Goal: Go to known website: Go to known website

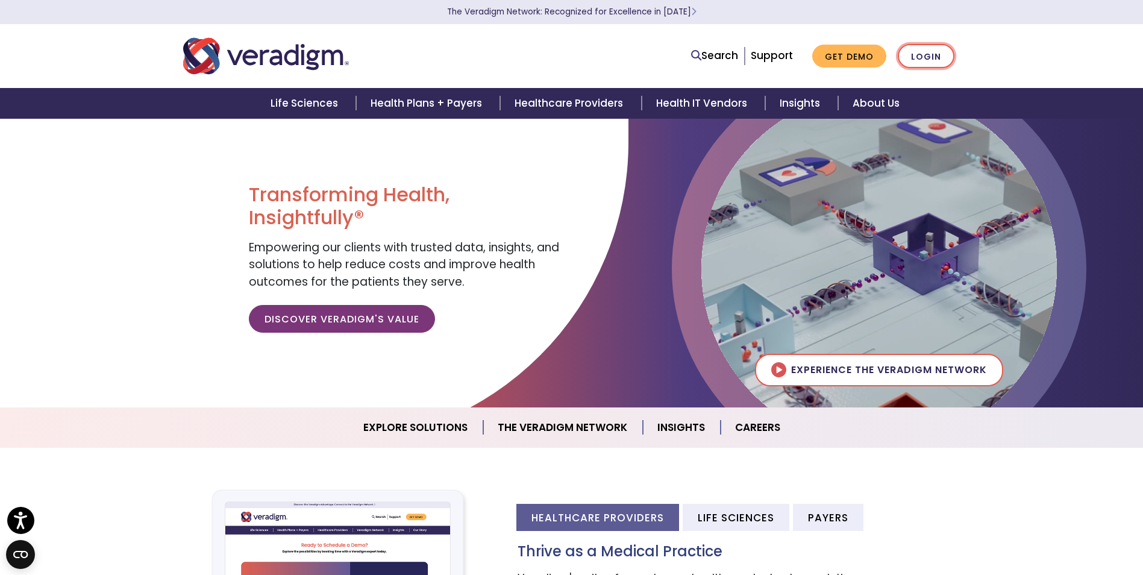
click at [947, 55] on link "Login" at bounding box center [926, 56] width 57 height 25
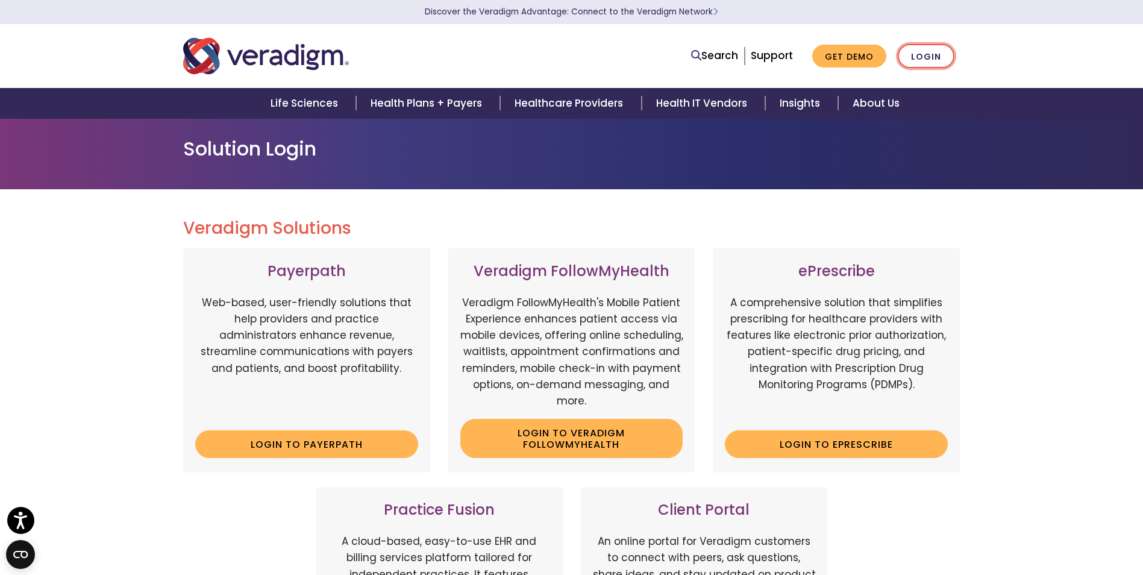
click at [940, 57] on link "Login" at bounding box center [926, 56] width 57 height 25
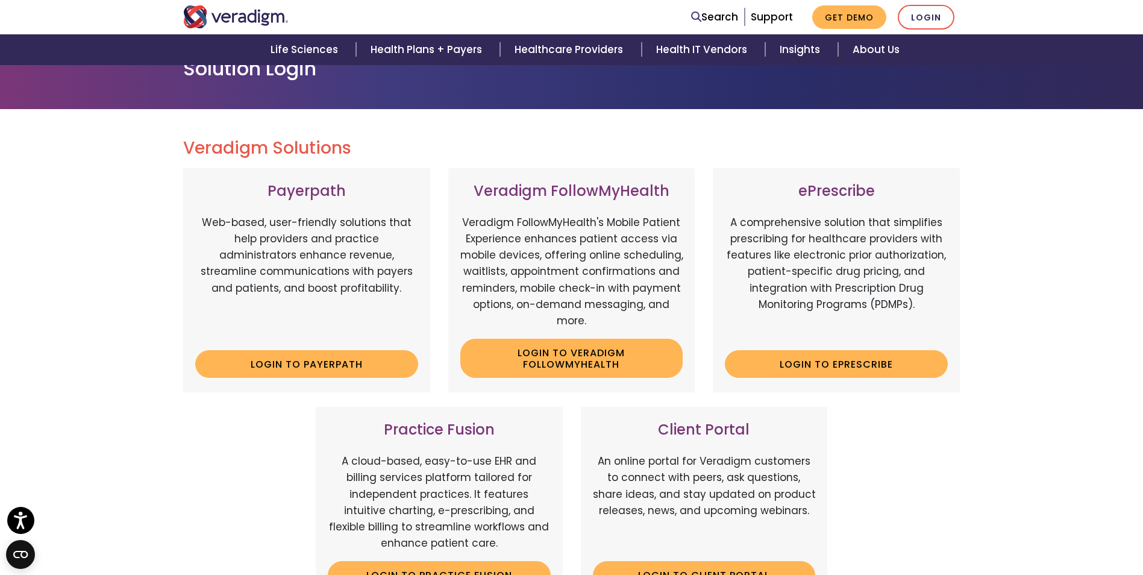
scroll to position [241, 0]
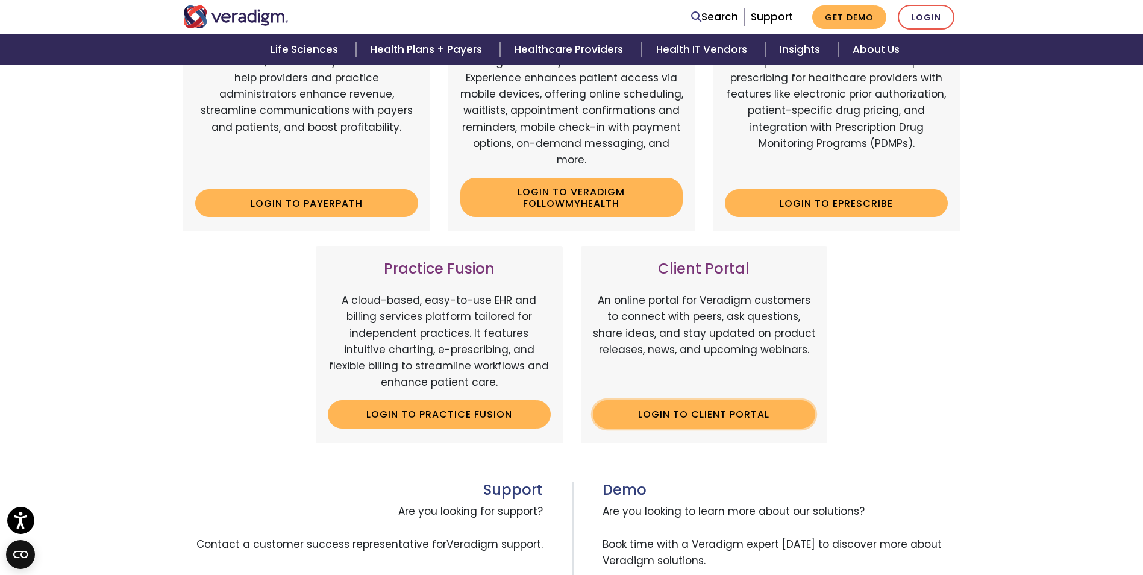
click at [683, 411] on link "Login to Client Portal" at bounding box center [704, 414] width 223 height 28
